Goal: Information Seeking & Learning: Find specific fact

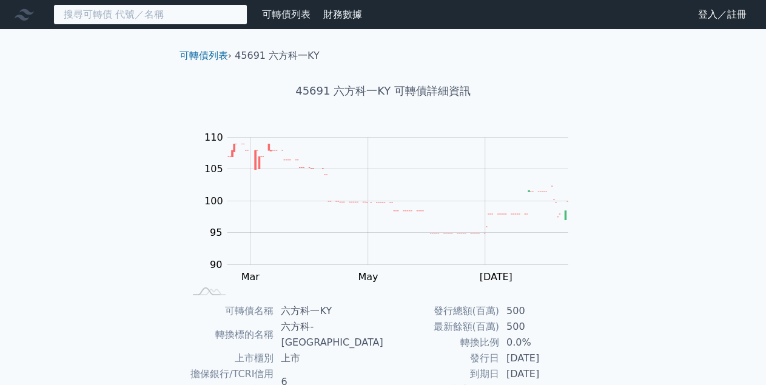
click at [106, 20] on input at bounding box center [150, 14] width 194 height 21
type input "ˇ"
type input "3305"
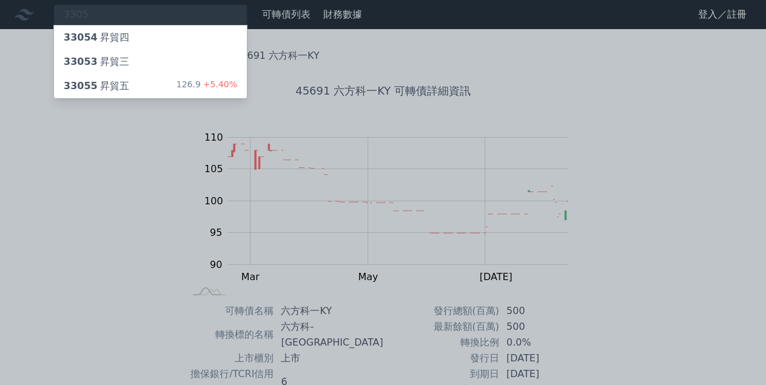
click at [127, 76] on div "33055 昇貿五 126.9 +5.40%" at bounding box center [150, 86] width 193 height 24
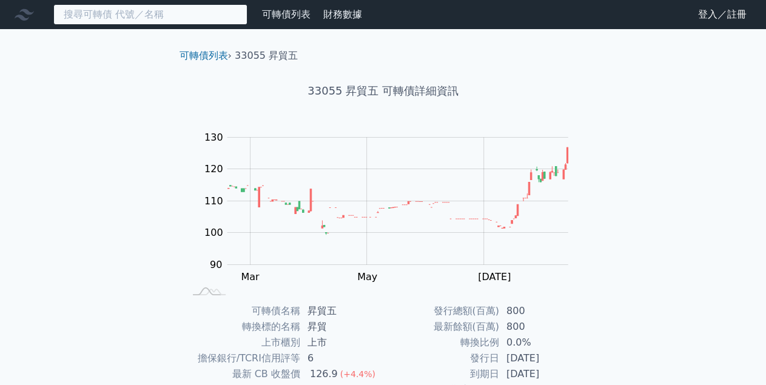
click at [110, 14] on input at bounding box center [150, 14] width 194 height 21
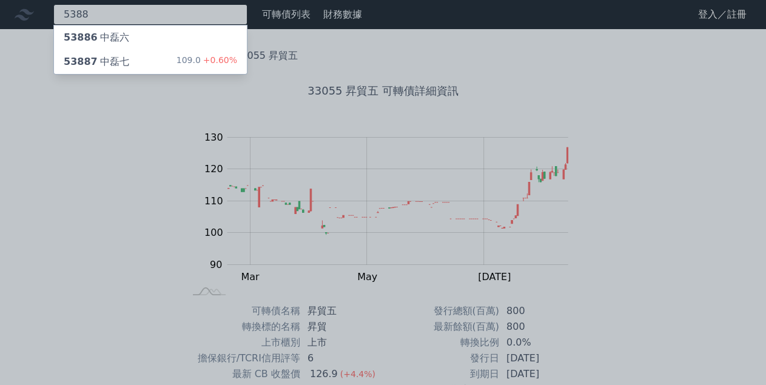
type input "5388"
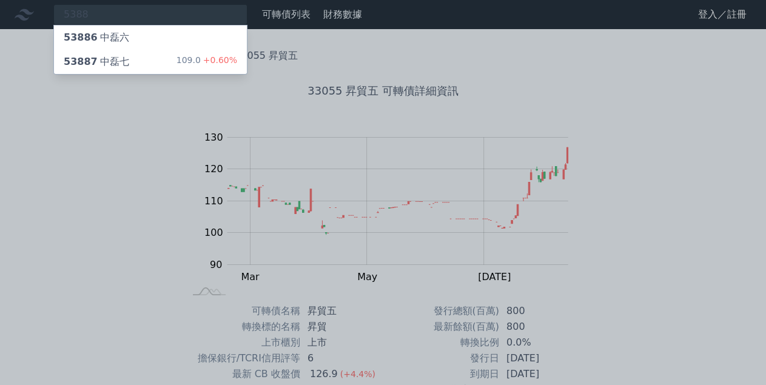
click at [141, 52] on div "53887 中磊七 109.0 +0.60%" at bounding box center [150, 62] width 193 height 24
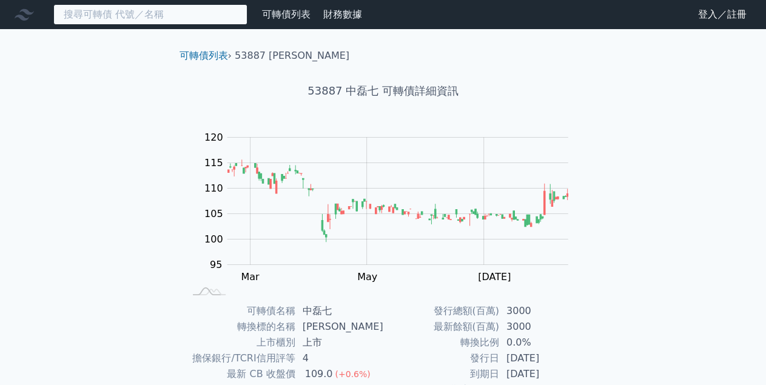
click at [105, 19] on input at bounding box center [150, 14] width 194 height 21
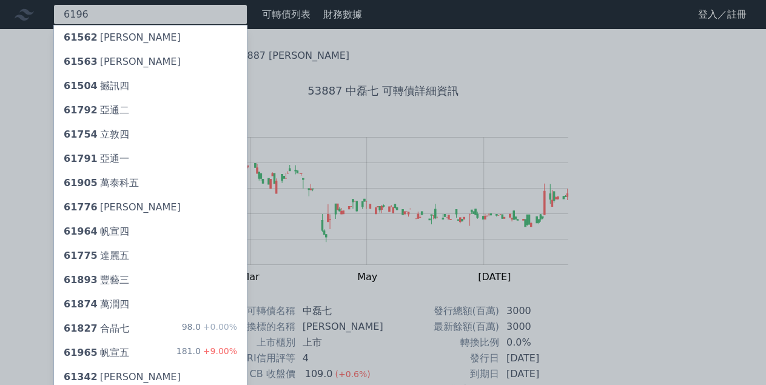
type input "6196"
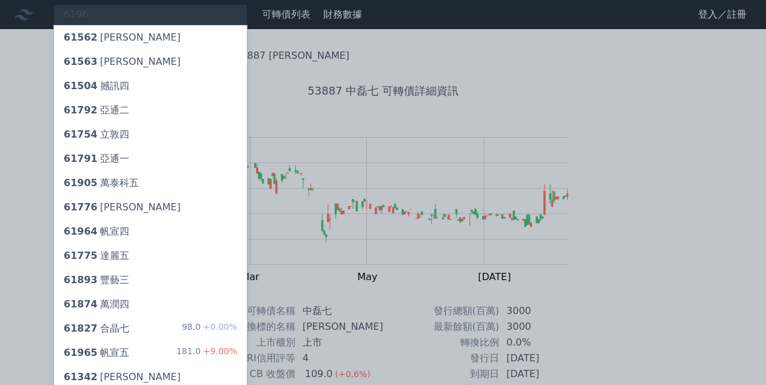
click at [127, 16] on div at bounding box center [383, 192] width 766 height 385
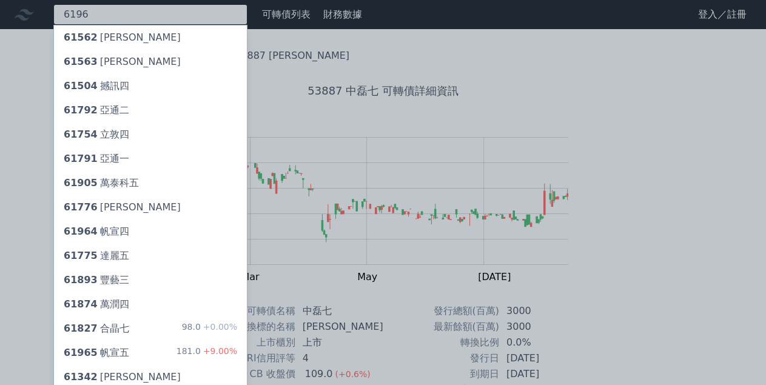
click at [127, 16] on input "6196" at bounding box center [150, 14] width 194 height 21
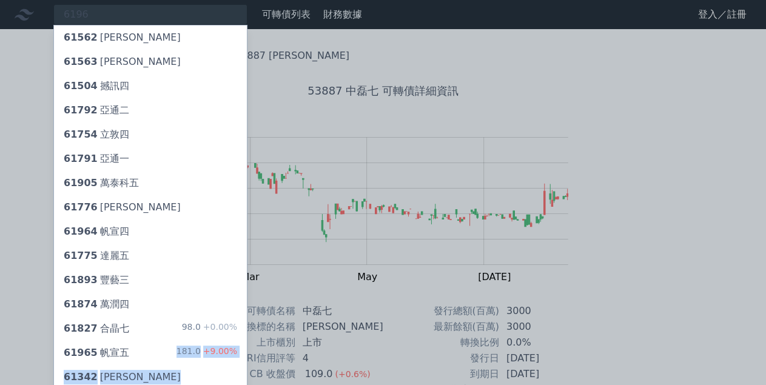
drag, startPoint x: 127, startPoint y: 16, endPoint x: 127, endPoint y: 351, distance: 335.4
click at [127, 25] on div "6196 61562 [PERSON_NAME] 61563 [PERSON_NAME] 61504 撼訊四 61792 亞通二 61754 立敦四 6179…" at bounding box center [150, 14] width 194 height 21
click at [83, 349] on span "61965" at bounding box center [81, 353] width 34 height 12
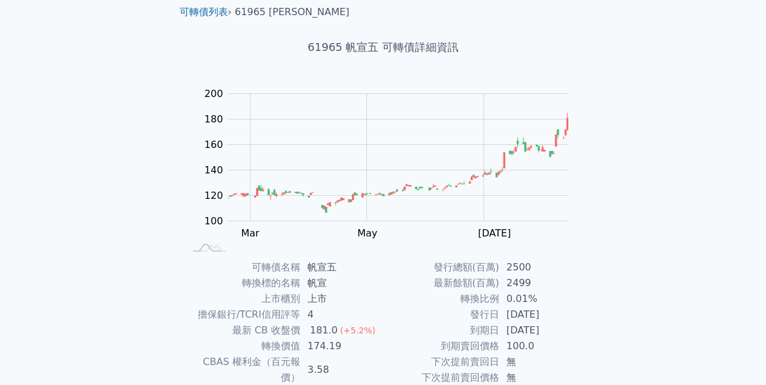
scroll to position [43, 0]
